Goal: Task Accomplishment & Management: Complete application form

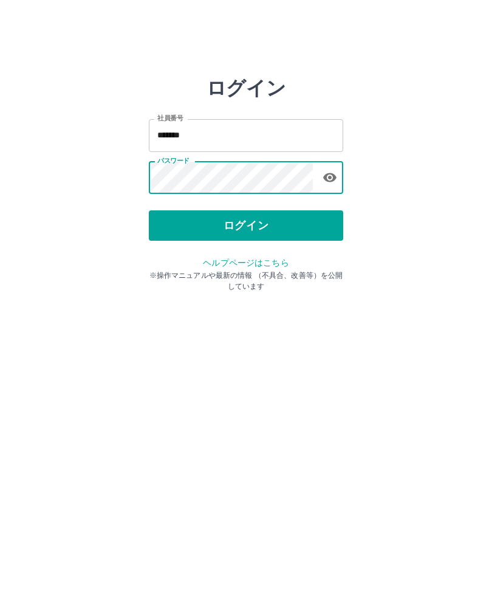
click at [266, 217] on button "ログイン" at bounding box center [246, 225] width 195 height 30
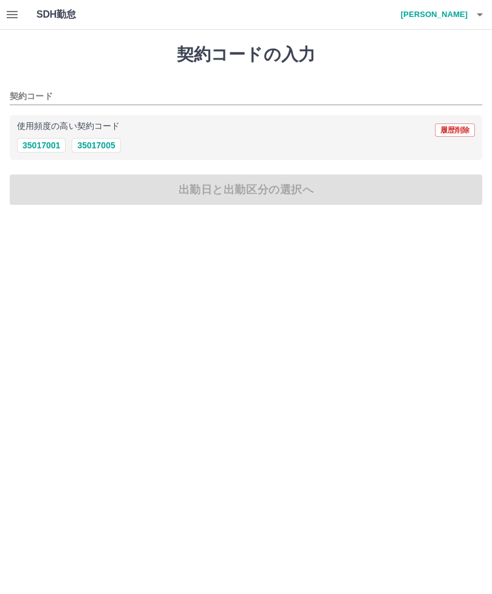
click at [38, 142] on button "35017001" at bounding box center [41, 145] width 49 height 15
type input "********"
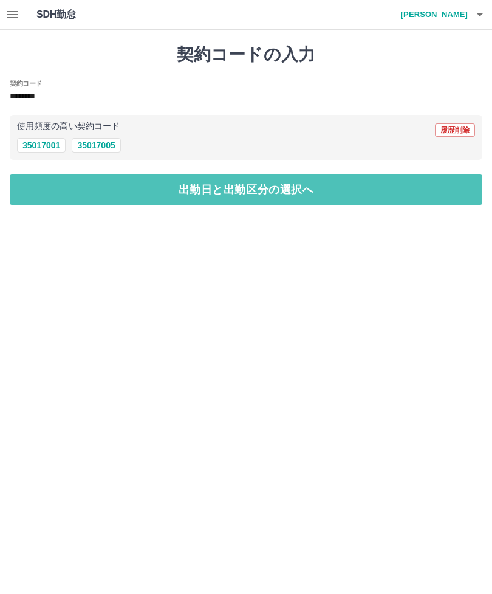
click at [199, 186] on button "出勤日と出勤区分の選択へ" at bounding box center [246, 189] width 473 height 30
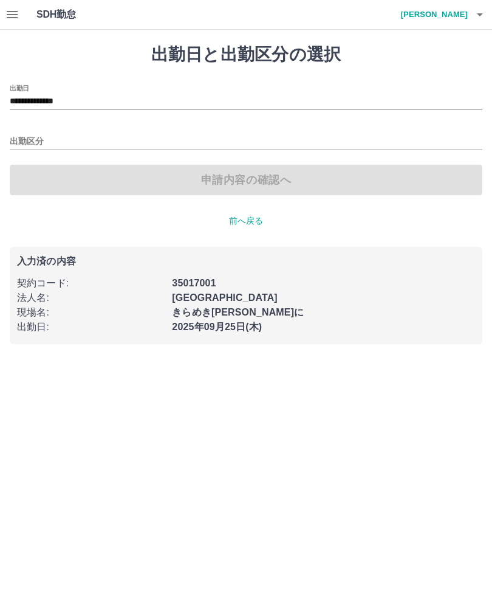
click at [87, 137] on input "出勤区分" at bounding box center [246, 141] width 473 height 15
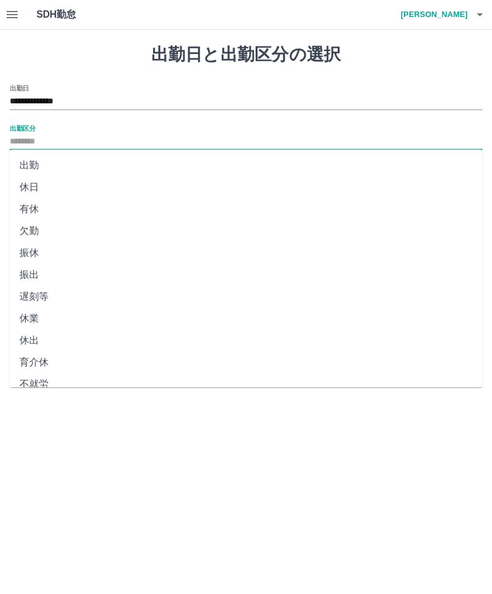
click at [56, 160] on li "出勤" at bounding box center [246, 165] width 473 height 22
type input "**"
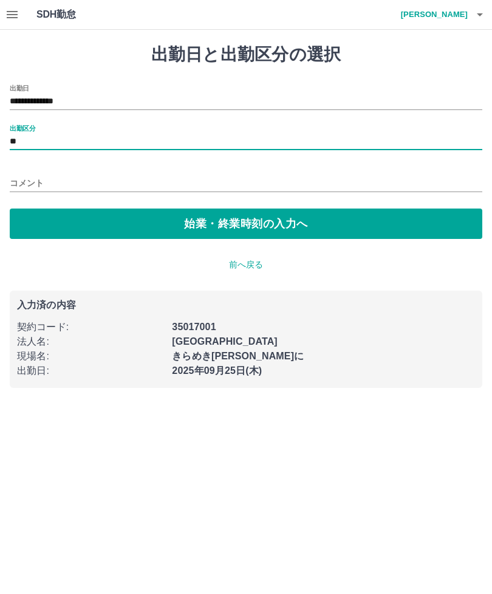
click at [239, 227] on button "始業・終業時刻の入力へ" at bounding box center [246, 224] width 473 height 30
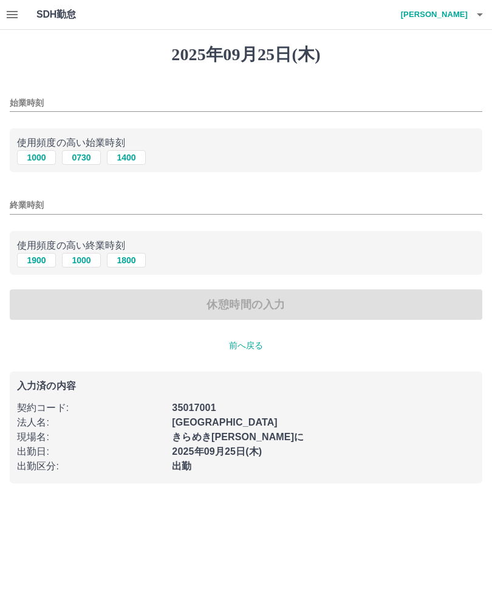
click at [41, 164] on button "1000" at bounding box center [36, 157] width 39 height 15
type input "****"
click at [88, 263] on button "1000" at bounding box center [81, 260] width 39 height 15
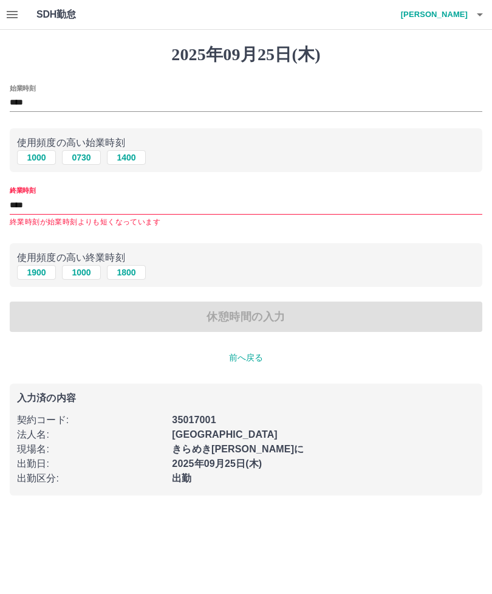
click at [188, 213] on input "****" at bounding box center [246, 205] width 473 height 18
type input "*"
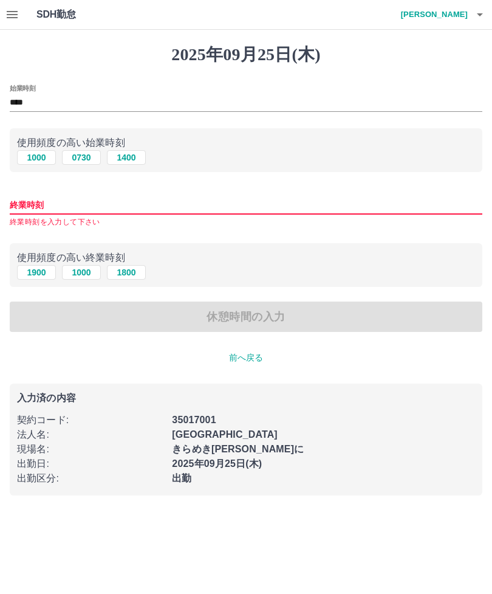
click at [38, 271] on button "1900" at bounding box center [36, 272] width 39 height 15
type input "****"
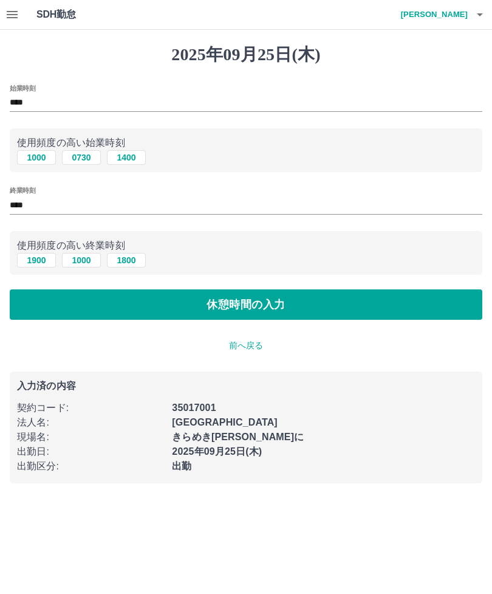
click at [263, 302] on button "休憩時間の入力" at bounding box center [246, 304] width 473 height 30
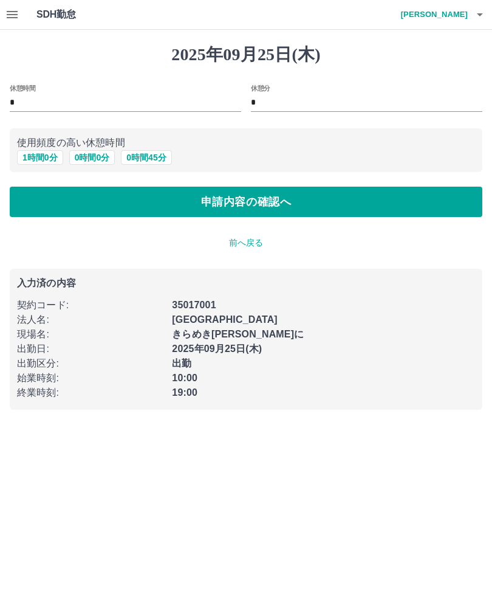
click at [98, 151] on button "0 時間 0 分" at bounding box center [92, 157] width 46 height 15
click at [37, 157] on button "1 時間 0 分" at bounding box center [40, 157] width 46 height 15
type input "*"
click at [263, 200] on button "申請内容の確認へ" at bounding box center [246, 202] width 473 height 30
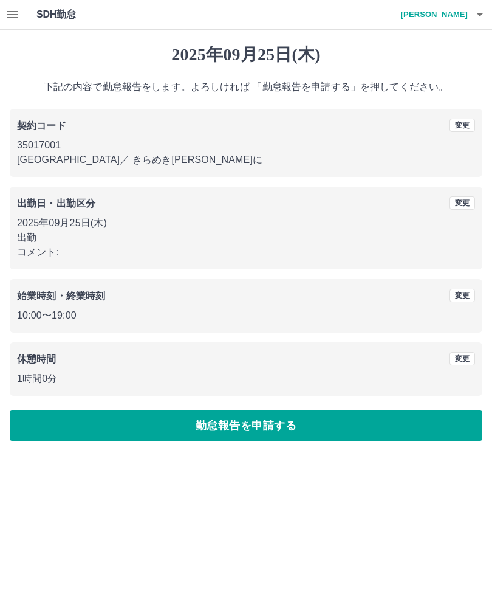
click at [190, 429] on button "勤怠報告を申請する" at bounding box center [246, 425] width 473 height 30
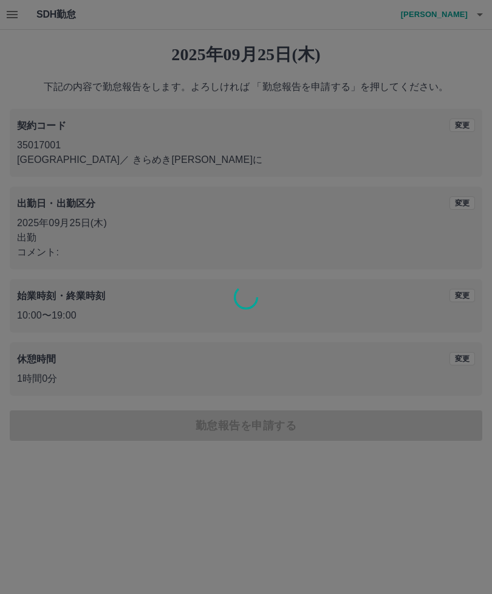
click at [146, 420] on div at bounding box center [246, 297] width 492 height 594
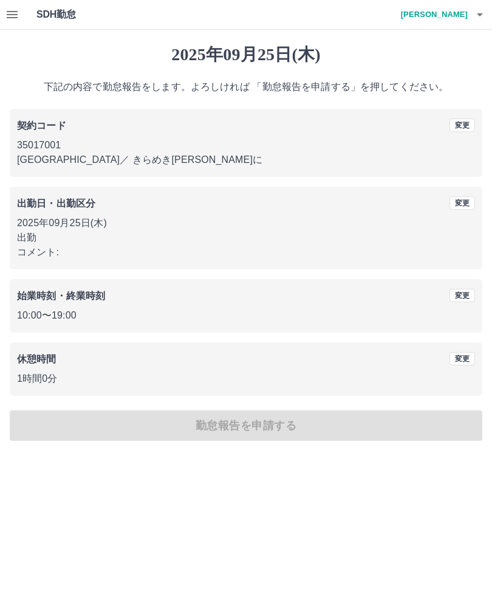
click at [223, 429] on div "[DATE] 下記の内容で勤怠報告をします。よろしければ 「勤怠報告を申請する」を押してください。 契約コード 変更 35017001 [GEOGRAPHIC…" at bounding box center [246, 243] width 492 height 426
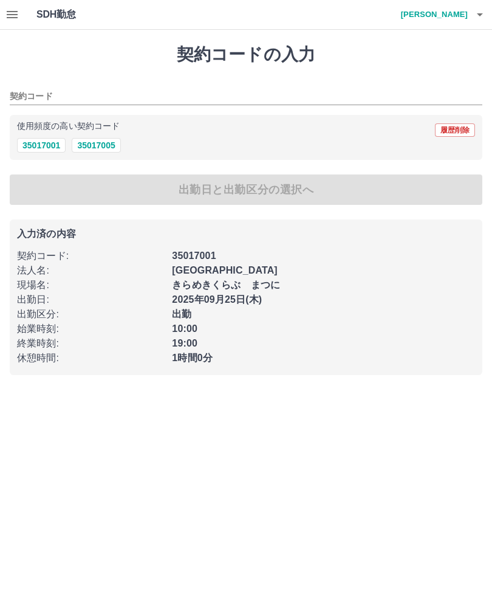
type input "********"
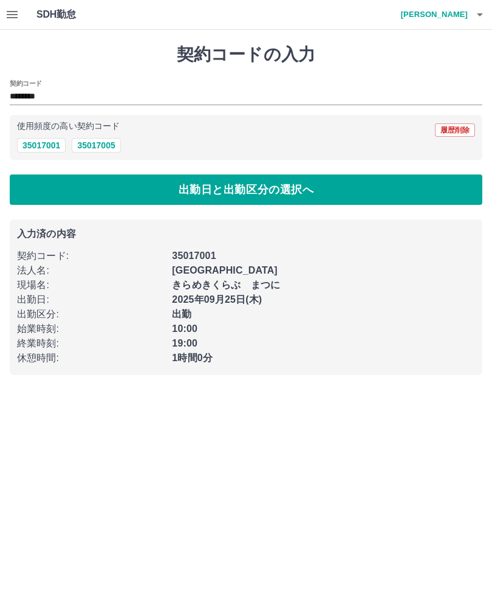
click at [103, 188] on button "出勤日と出勤区分の選択へ" at bounding box center [246, 189] width 473 height 30
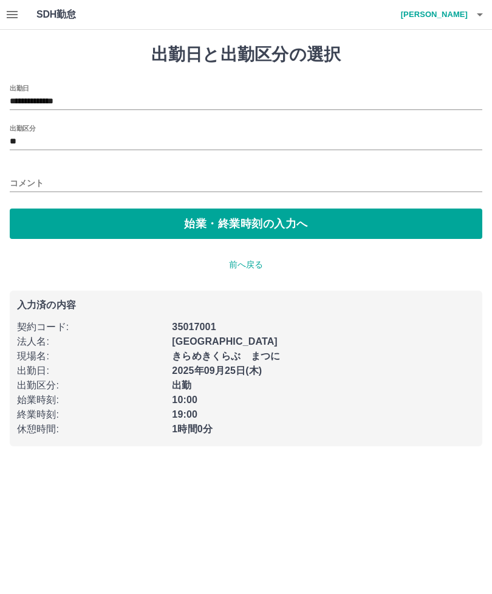
click at [244, 266] on p "前へ戻る" at bounding box center [246, 264] width 473 height 13
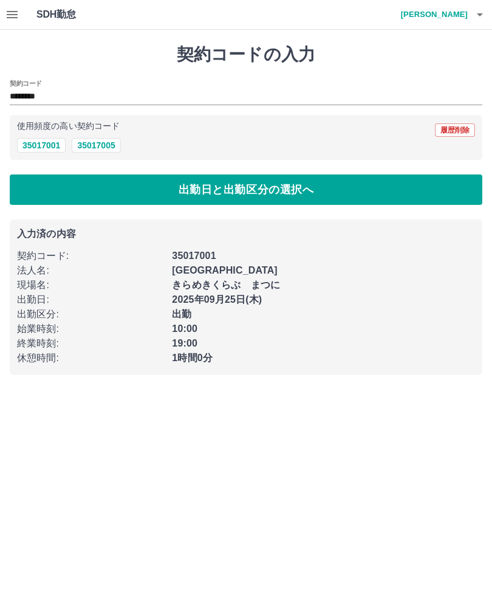
click at [46, 146] on button "35017001" at bounding box center [41, 145] width 49 height 15
click at [62, 193] on button "出勤日と出勤区分の選択へ" at bounding box center [246, 189] width 473 height 30
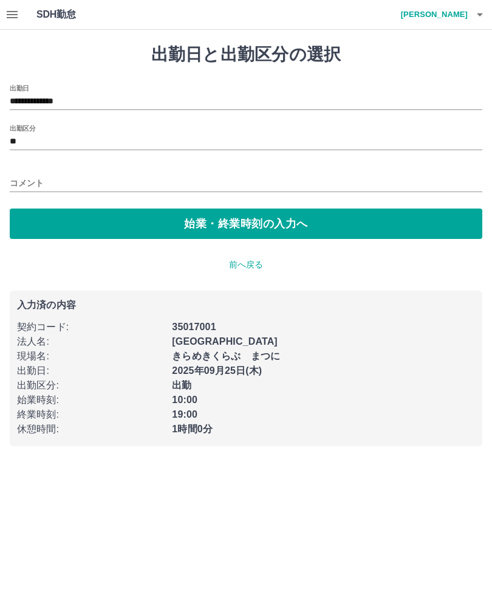
click at [81, 225] on button "始業・終業時刻の入力へ" at bounding box center [246, 224] width 473 height 30
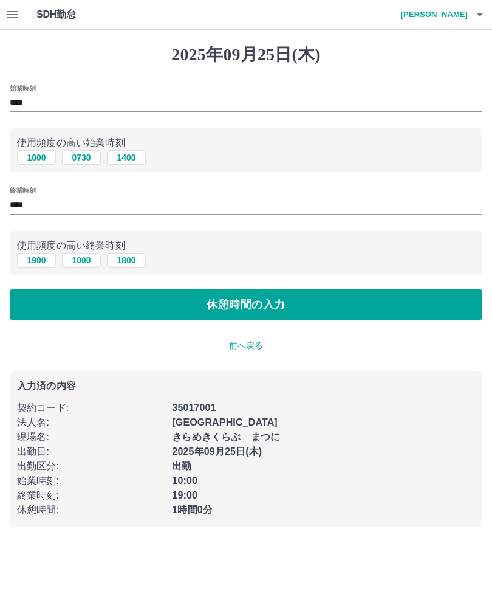
click at [133, 313] on button "休憩時間の入力" at bounding box center [246, 304] width 473 height 30
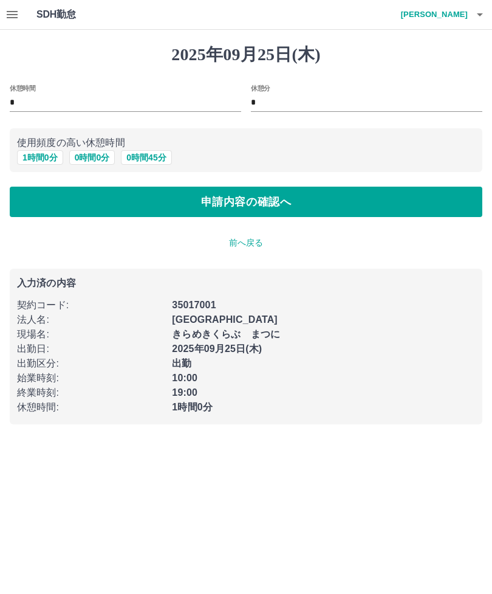
click at [108, 204] on button "申請内容の確認へ" at bounding box center [246, 202] width 473 height 30
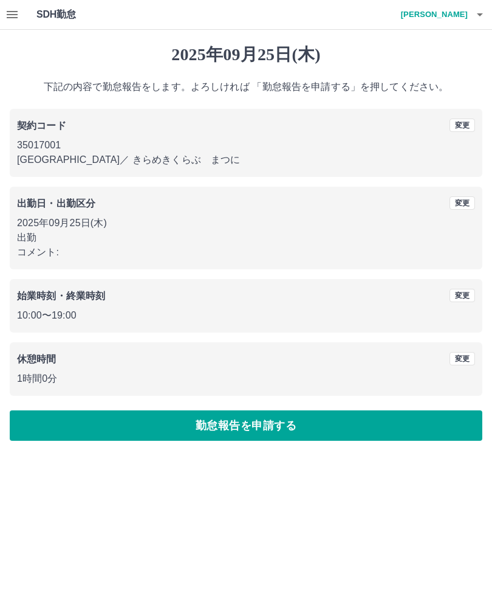
click at [146, 429] on button "勤怠報告を申請する" at bounding box center [246, 425] width 473 height 30
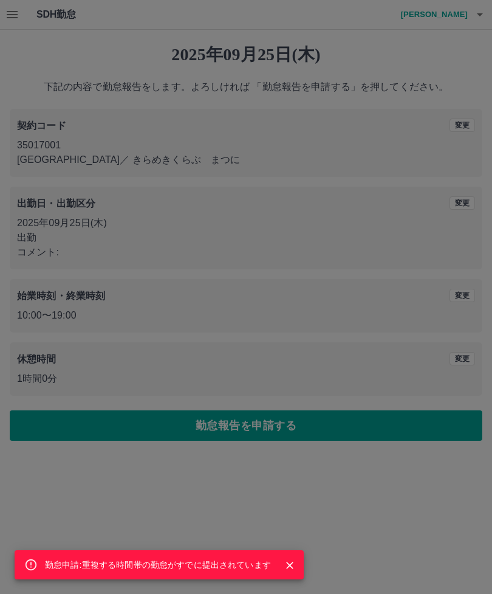
click at [102, 108] on div "勤怠申請:重複する時間帯の勤怠がすでに提出されています" at bounding box center [246, 297] width 492 height 594
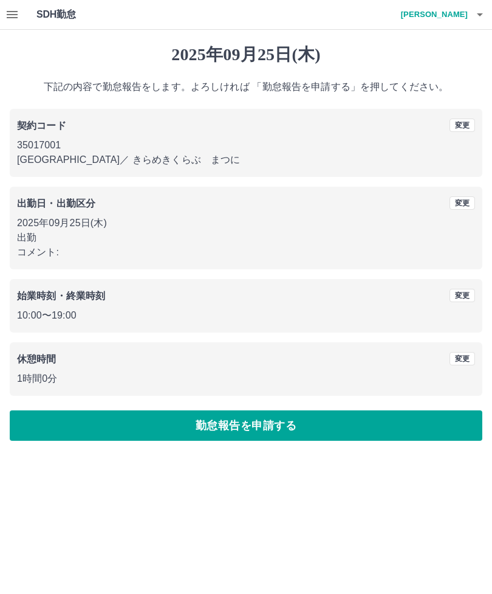
click at [452, 14] on h4 "[PERSON_NAME]" at bounding box center [431, 14] width 73 height 29
click at [404, 93] on li "ログアウト" at bounding box center [429, 89] width 108 height 22
